Goal: Navigation & Orientation: Find specific page/section

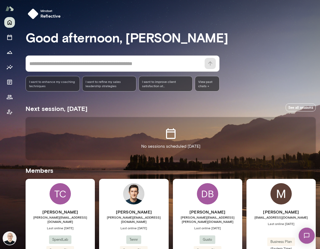
click at [11, 236] on img at bounding box center [9, 238] width 13 height 13
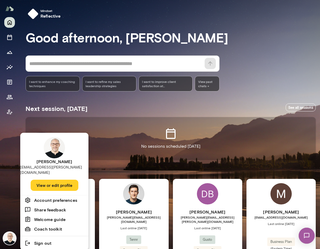
click at [10, 10] on div at bounding box center [160, 124] width 320 height 249
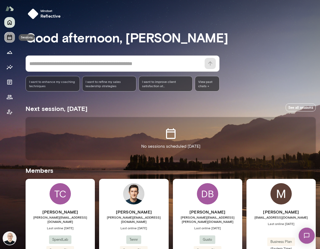
click at [10, 40] on button "Sessions" at bounding box center [9, 37] width 11 height 11
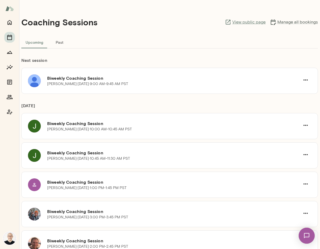
click at [247, 22] on link "View public page" at bounding box center [245, 22] width 41 height 6
